Goal: Check status: Check status

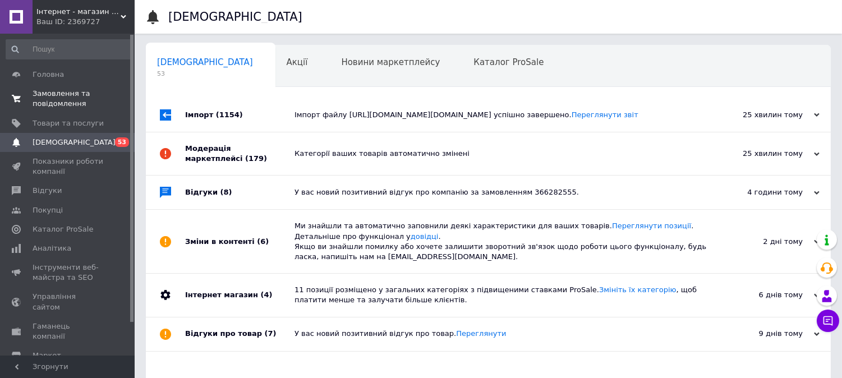
click at [63, 86] on link "Замовлення та повідомлення 0 0" at bounding box center [69, 98] width 138 height 29
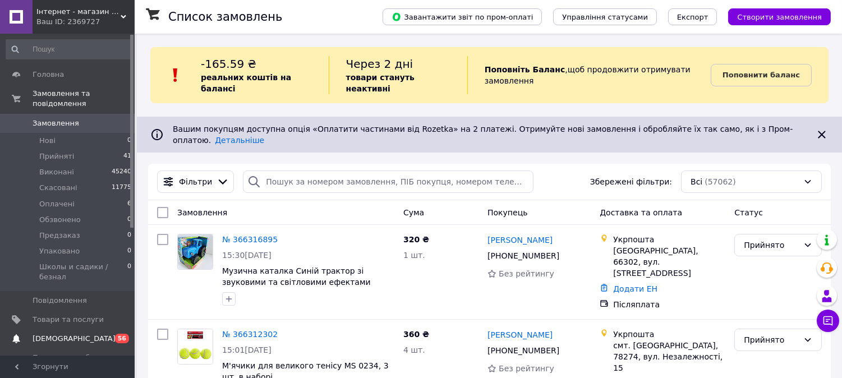
click at [73, 334] on span "[DEMOGRAPHIC_DATA]" at bounding box center [74, 339] width 83 height 10
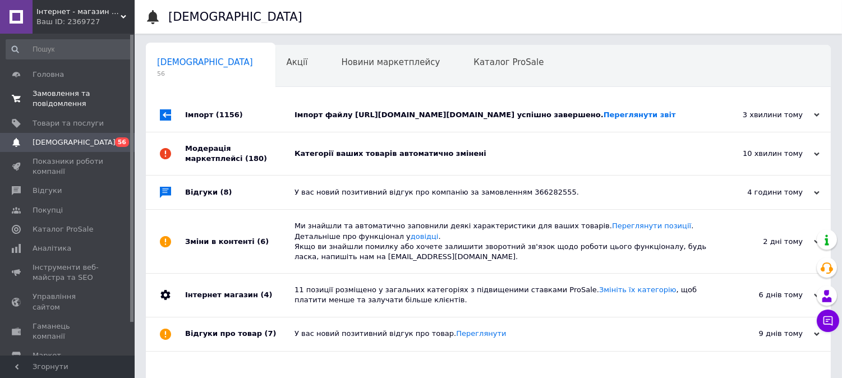
click at [77, 99] on span "Замовлення та повідомлення" at bounding box center [68, 99] width 71 height 20
